Goal: Check status

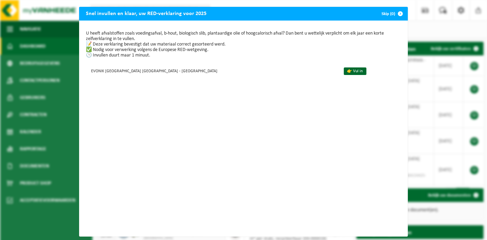
click at [385, 12] on button "Skip (0)" at bounding box center [391, 14] width 31 height 14
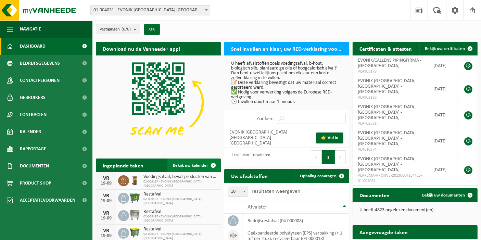
click at [204, 164] on span "Bekijk uw kalender" at bounding box center [190, 165] width 35 height 4
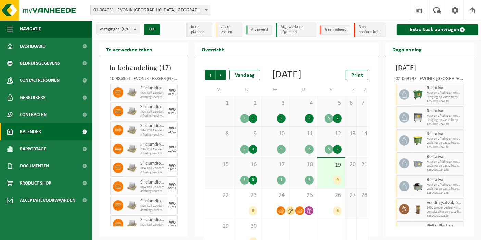
click at [307, 185] on div "5" at bounding box center [303, 180] width 21 height 9
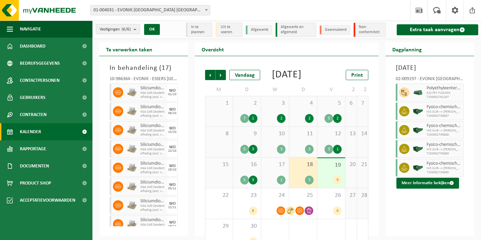
click at [435, 91] on span "Polyethyleentereftalaat (PET) gekleurd" at bounding box center [444, 88] width 35 height 5
click at [417, 189] on button "Meer informatie bekijken" at bounding box center [428, 183] width 63 height 11
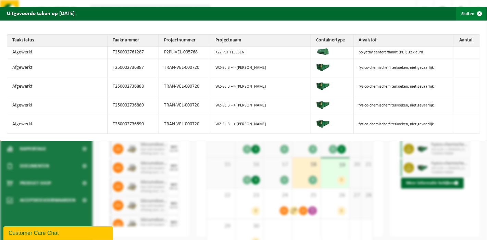
click at [474, 11] on span "button" at bounding box center [480, 14] width 14 height 14
